Goal: Task Accomplishment & Management: Manage account settings

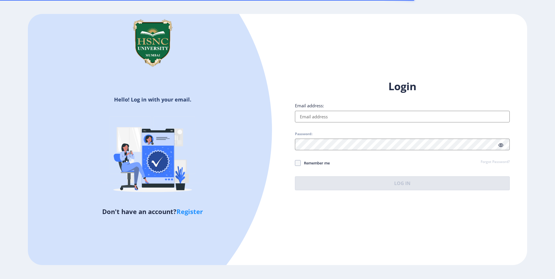
click at [366, 115] on input "Email address:" at bounding box center [402, 117] width 215 height 12
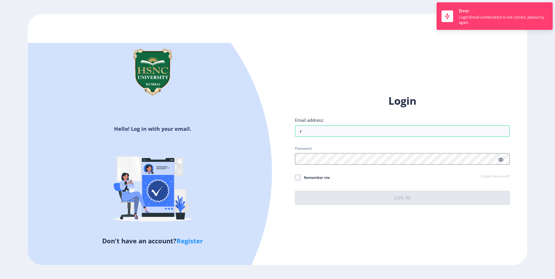
click at [416, 149] on div "Login Email address: r Password: Remember me Forgot Password? Log In" at bounding box center [402, 149] width 215 height 111
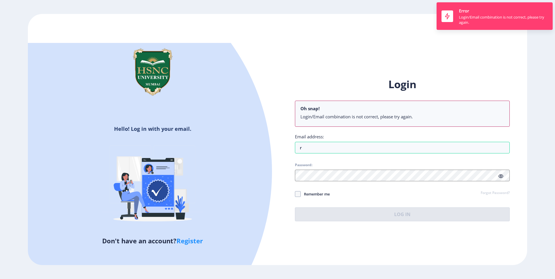
click at [410, 142] on div "Email address: r" at bounding box center [402, 144] width 215 height 20
click at [406, 147] on input "r" at bounding box center [402, 148] width 215 height 12
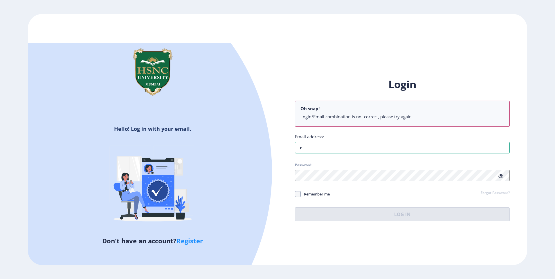
type input "[EMAIL_ADDRESS][DOMAIN_NAME]"
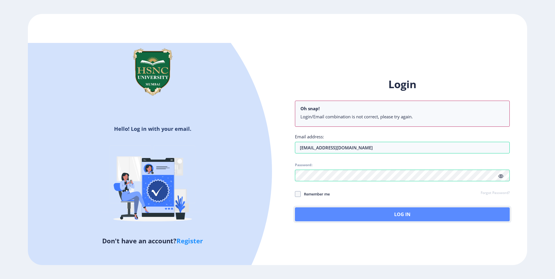
click at [365, 209] on button "Log In" at bounding box center [402, 214] width 215 height 14
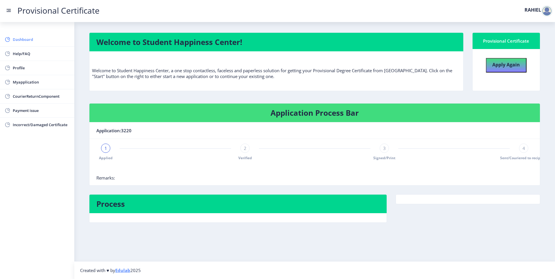
click at [28, 35] on link "Dashboard" at bounding box center [37, 39] width 74 height 14
click at [246, 150] on span "2" at bounding box center [245, 148] width 3 height 6
click at [385, 147] on span "3" at bounding box center [384, 148] width 3 height 6
click at [525, 148] on div "4" at bounding box center [523, 148] width 9 height 9
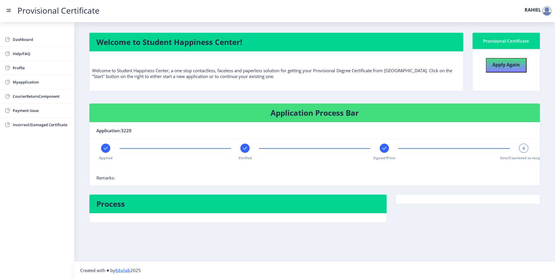
click at [250, 148] on div "Applied Verified Signed/Print 4 Sent/Couriered to recipient" at bounding box center [314, 152] width 436 height 17
click at [249, 148] on div at bounding box center [244, 148] width 9 height 9
click at [386, 148] on rect at bounding box center [384, 148] width 6 height 6
click at [526, 149] on rect at bounding box center [523, 148] width 6 height 6
click at [384, 147] on rect at bounding box center [384, 148] width 6 height 6
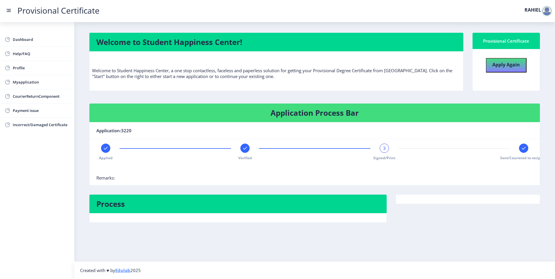
click at [248, 152] on div "Verified" at bounding box center [244, 152] width 9 height 17
drag, startPoint x: 374, startPoint y: 184, endPoint x: 454, endPoint y: 181, distance: 79.9
click at [454, 181] on nb-card-body "Applied 2 Verified Signed/Print Sent/Couriered to recipient Remarks:" at bounding box center [314, 162] width 450 height 46
drag, startPoint x: 394, startPoint y: 187, endPoint x: 518, endPoint y: 180, distance: 124.3
click at [506, 184] on div "Application Process Bar Application:3220 Applied 2 Verified Signed/Print Sent/C…" at bounding box center [315, 148] width 460 height 91
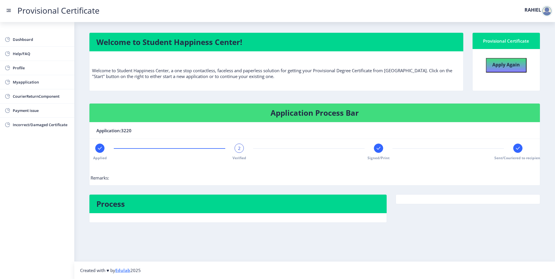
scroll to position [0, 8]
click at [97, 149] on rect at bounding box center [98, 148] width 6 height 6
click at [97, 149] on span "1" at bounding box center [98, 148] width 3 height 6
drag, startPoint x: 97, startPoint y: 149, endPoint x: 53, endPoint y: 124, distance: 50.1
click at [53, 124] on span "Incorrect/Damaged Certificate" at bounding box center [41, 124] width 57 height 7
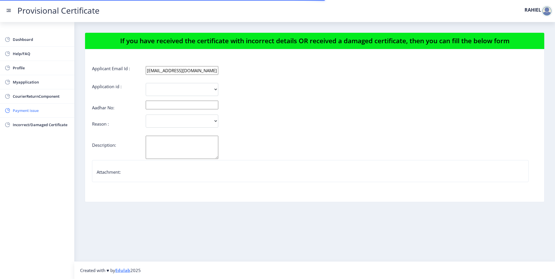
click at [52, 116] on link "Payment issue" at bounding box center [37, 111] width 74 height 14
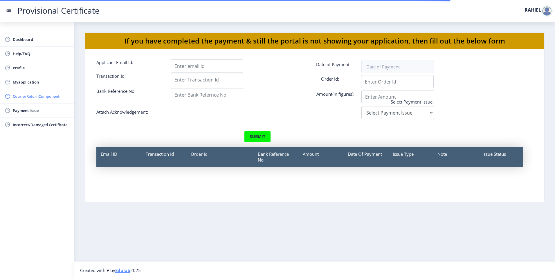
click at [54, 90] on link "CourierReturnComponent" at bounding box center [37, 96] width 74 height 14
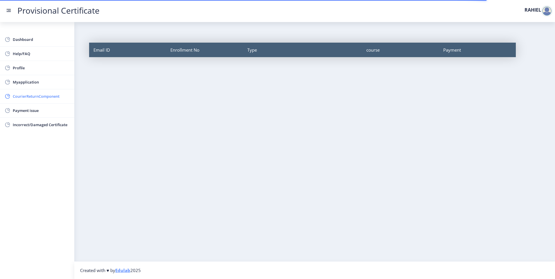
click at [47, 95] on span "CourierReturnComponent" at bounding box center [41, 96] width 57 height 7
click at [47, 85] on span "Myapplication" at bounding box center [41, 82] width 57 height 7
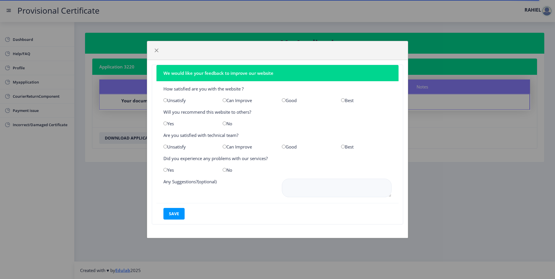
click at [151, 49] on div at bounding box center [277, 50] width 261 height 19
click at [158, 48] on button "button" at bounding box center [156, 50] width 9 height 9
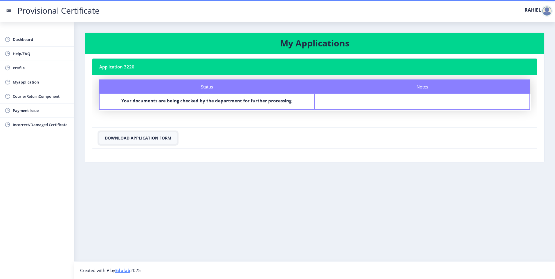
click at [162, 140] on button "Download Application Form" at bounding box center [137, 138] width 77 height 12
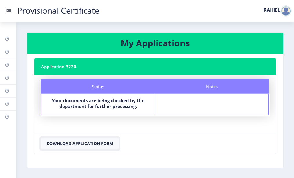
click at [93, 144] on button "Download Application Form" at bounding box center [79, 144] width 77 height 12
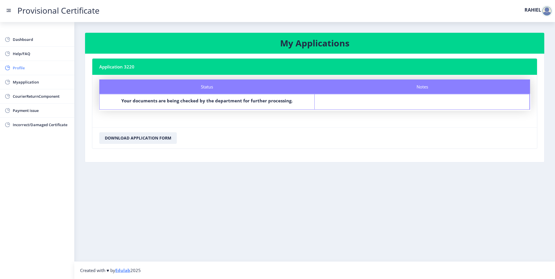
click at [50, 70] on span "Profile" at bounding box center [41, 67] width 57 height 7
select select "[DEMOGRAPHIC_DATA]"
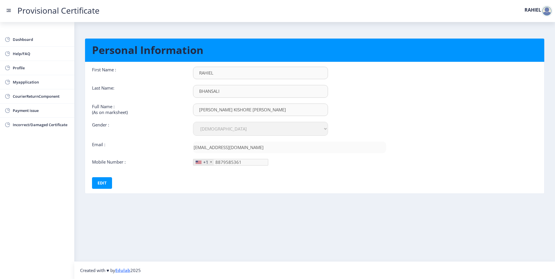
click at [209, 161] on div "+1" at bounding box center [203, 162] width 20 height 6
click at [39, 64] on link "Profile" at bounding box center [37, 68] width 74 height 14
click at [43, 39] on span "Dashboard" at bounding box center [41, 39] width 57 height 7
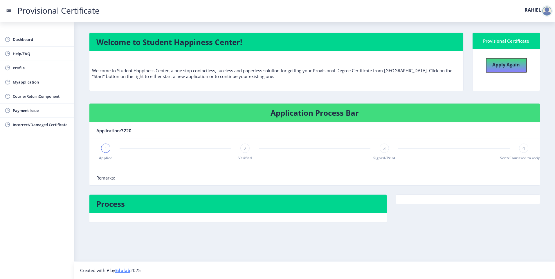
click at [550, 10] on div at bounding box center [547, 11] width 12 height 12
click at [531, 42] on span "Log out" at bounding box center [531, 42] width 37 height 7
